Goal: Information Seeking & Learning: Learn about a topic

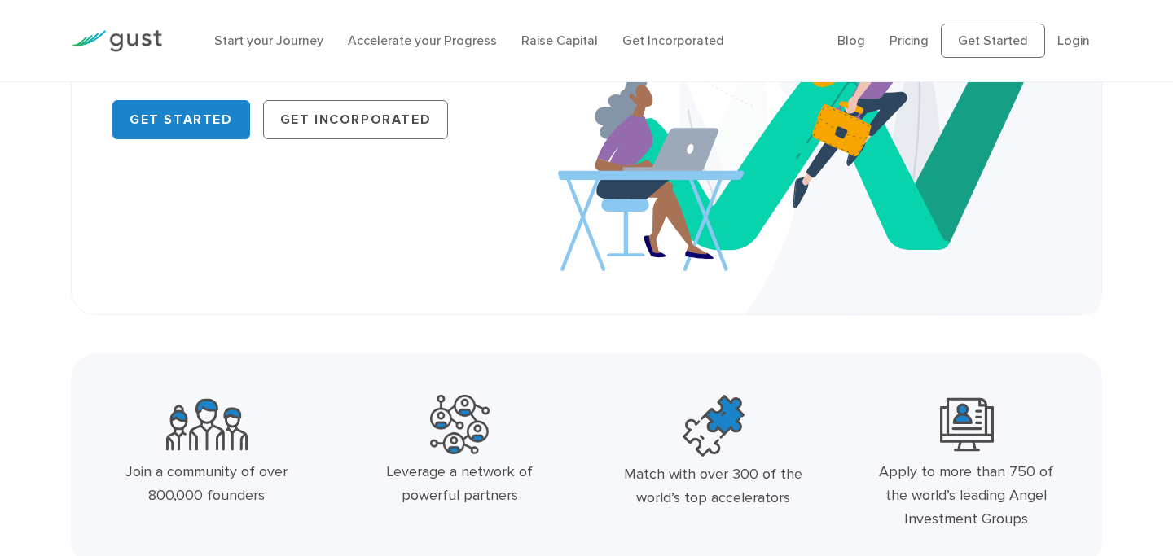
scroll to position [178, 0]
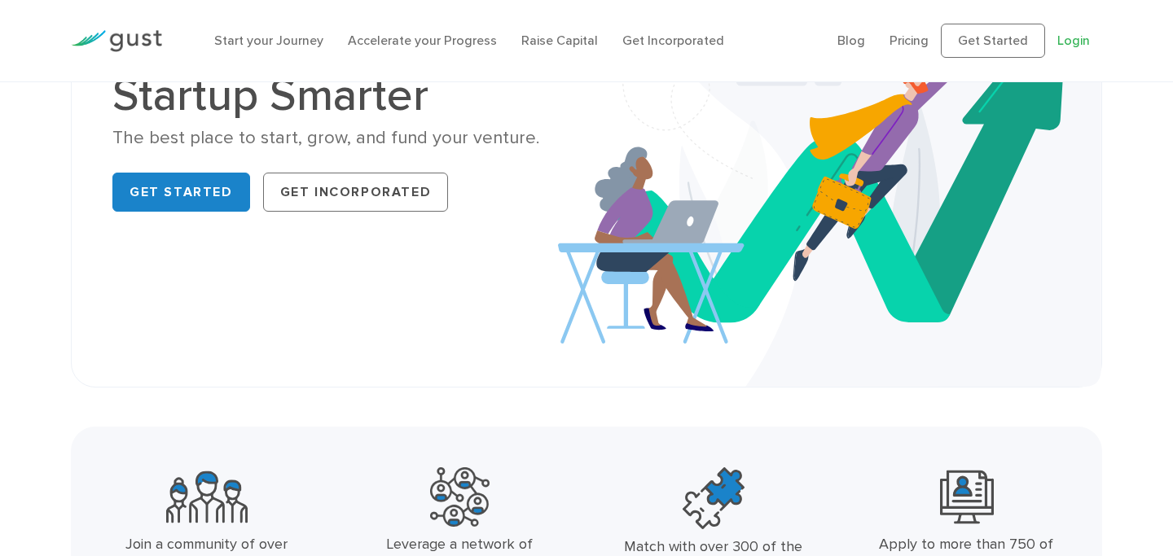
click at [1066, 42] on link "Login" at bounding box center [1073, 40] width 33 height 15
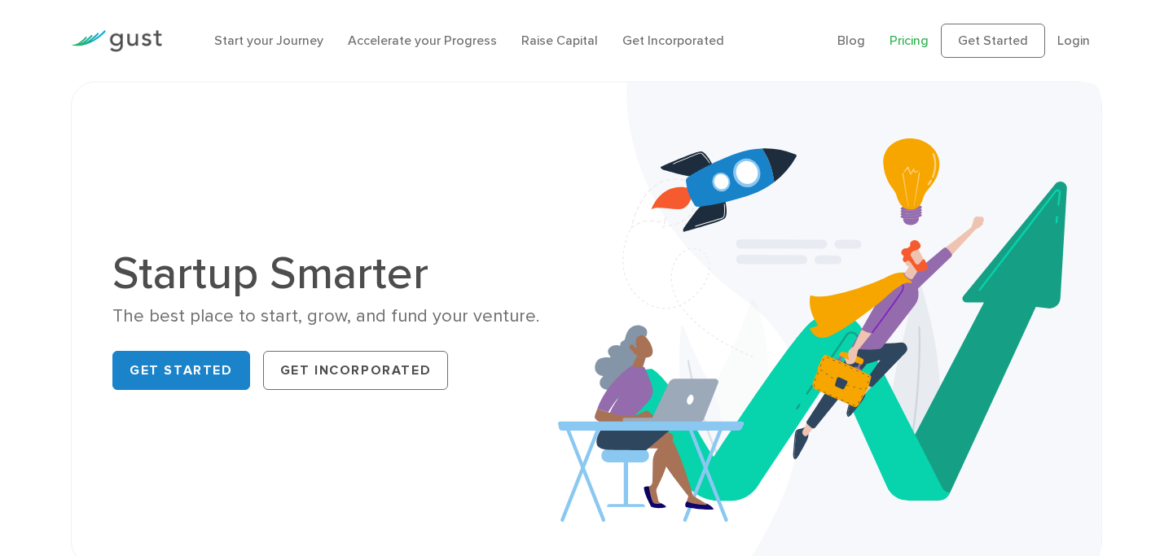
click at [917, 42] on link "Pricing" at bounding box center [908, 40] width 39 height 15
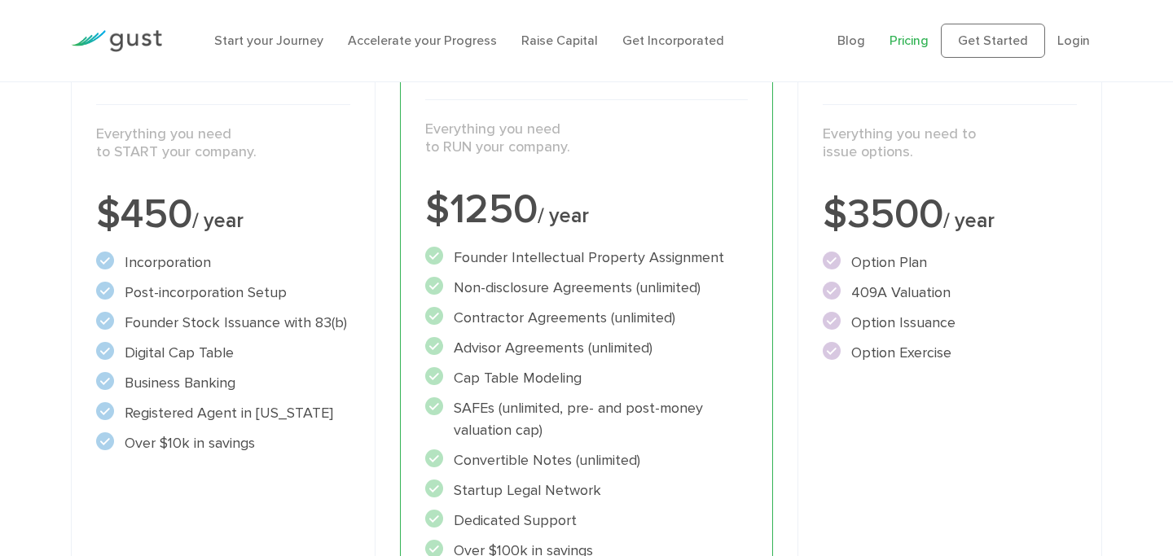
scroll to position [274, 0]
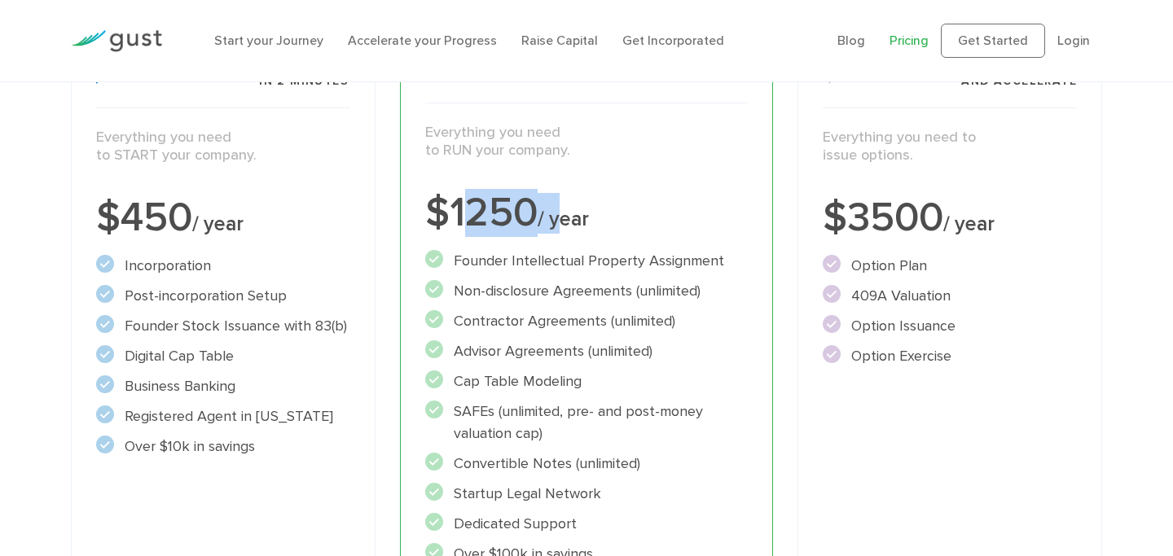
drag, startPoint x: 463, startPoint y: 222, endPoint x: 555, endPoint y: 222, distance: 92.0
click at [555, 222] on div "$1250 / year" at bounding box center [586, 213] width 323 height 41
click at [555, 222] on span "/ year" at bounding box center [562, 219] width 51 height 24
